Goal: Find specific page/section: Find specific page/section

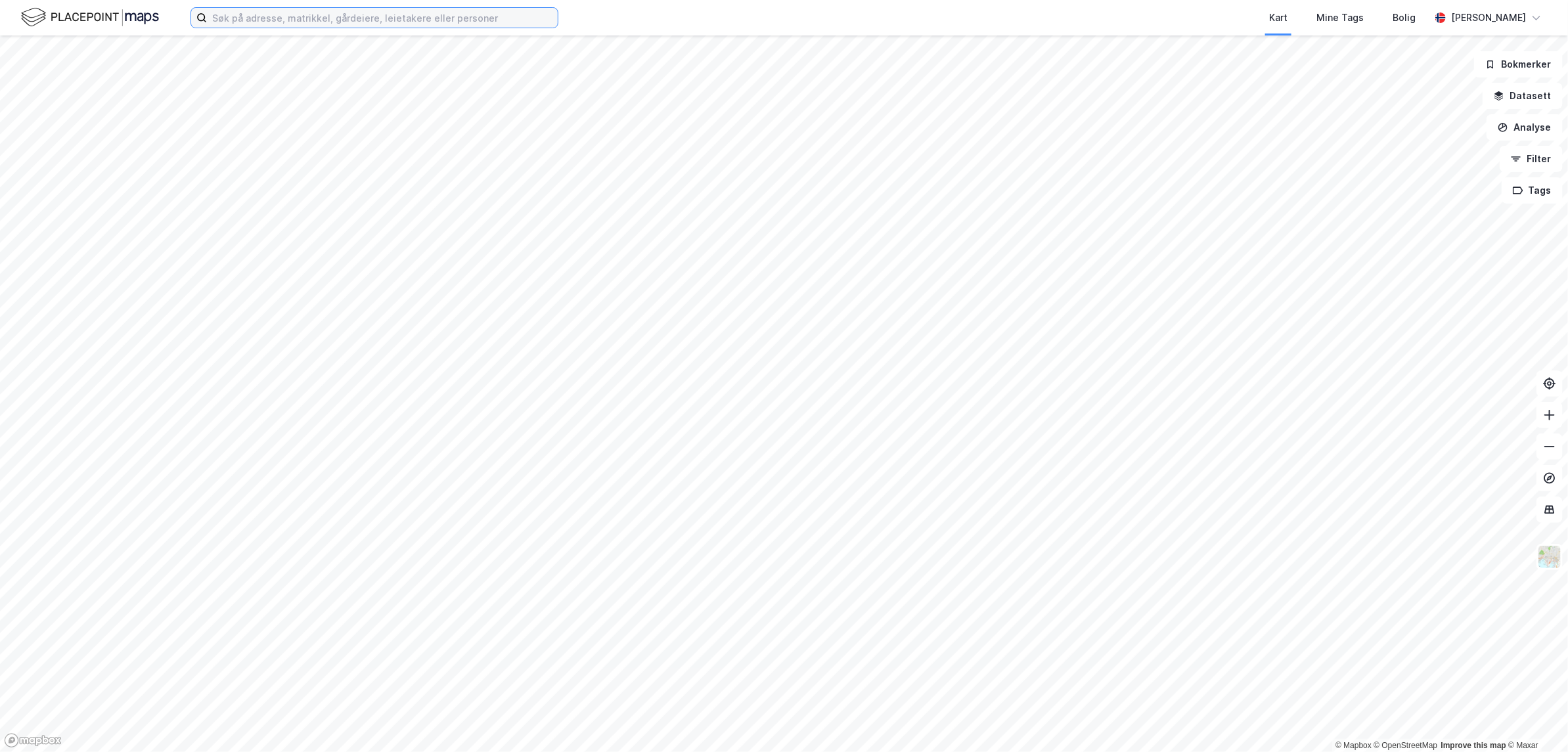
click at [272, 18] on input at bounding box center [383, 17] width 351 height 20
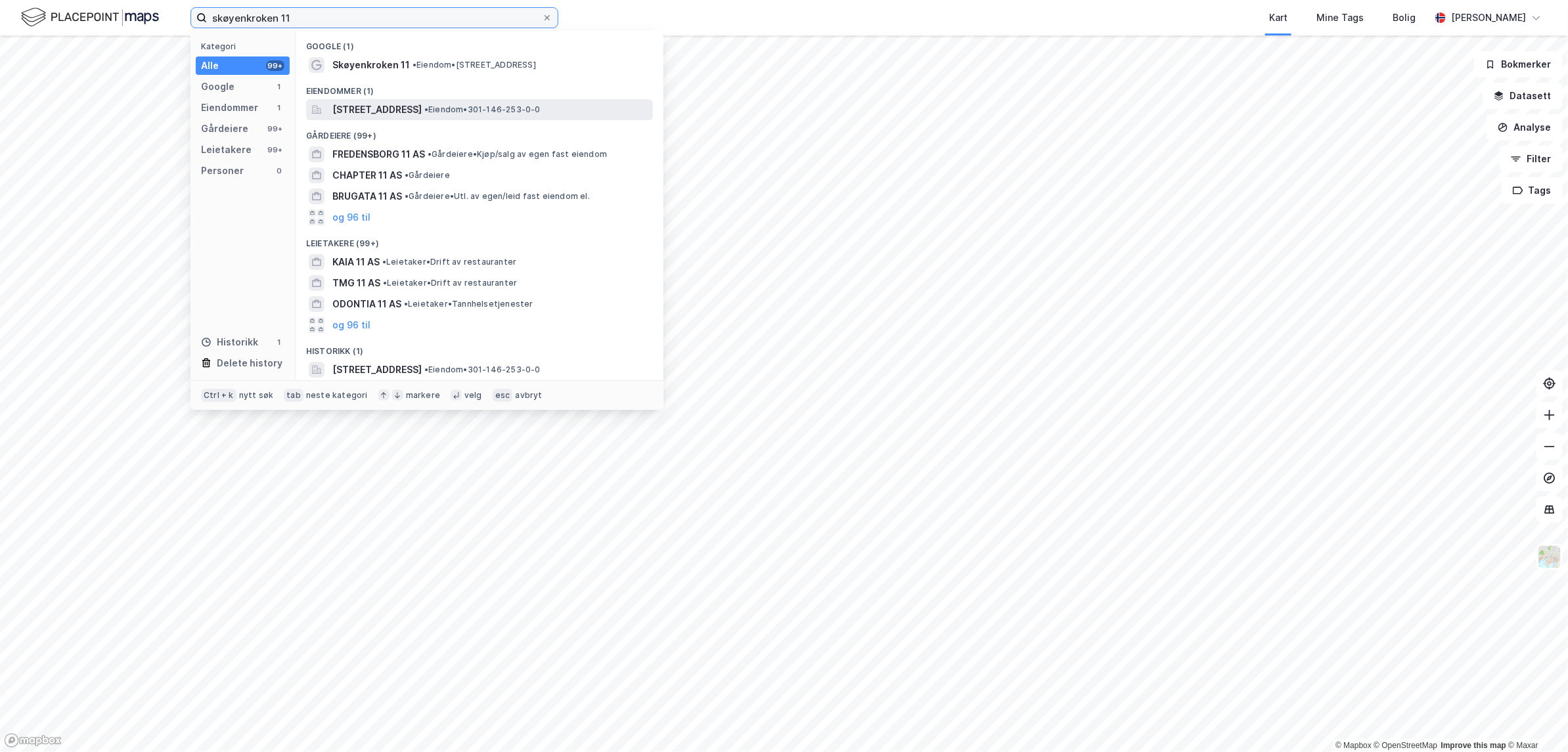
type input "skøyenkroken 11"
click at [382, 109] on span "[STREET_ADDRESS]" at bounding box center [377, 109] width 89 height 15
